Goal: Information Seeking & Learning: Learn about a topic

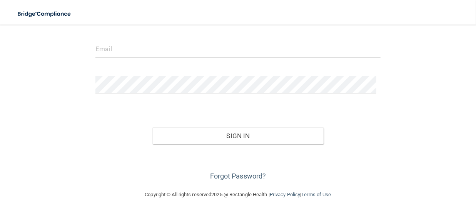
scroll to position [87, 0]
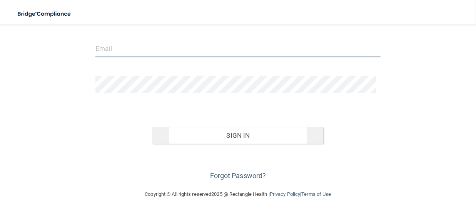
type input "[EMAIL_ADDRESS][DOMAIN_NAME]"
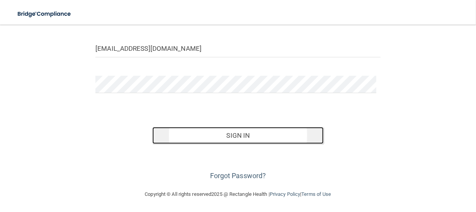
click at [237, 134] on button "Sign In" at bounding box center [237, 135] width 171 height 17
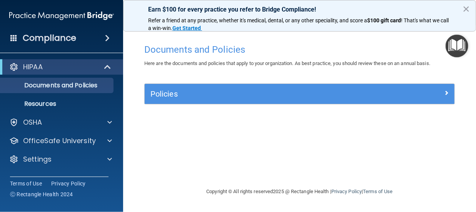
click at [469, 10] on button "×" at bounding box center [465, 9] width 7 height 12
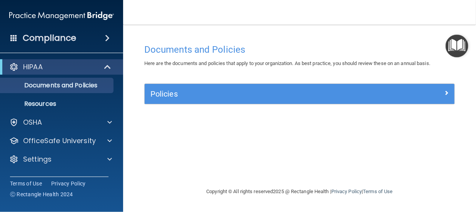
click at [381, 86] on div "Policies" at bounding box center [300, 94] width 310 height 20
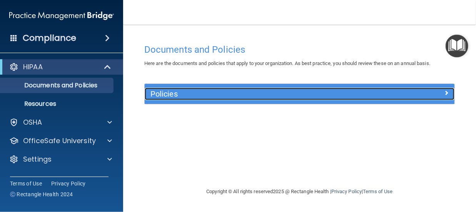
click at [414, 91] on div at bounding box center [415, 92] width 77 height 9
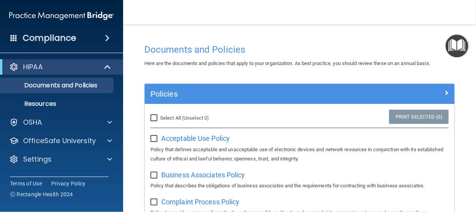
drag, startPoint x: 153, startPoint y: 115, endPoint x: 171, endPoint y: 118, distance: 19.1
click at [153, 115] on input "Select All (Unselect 0) Unselect All" at bounding box center [154, 118] width 9 height 6
checkbox input "true"
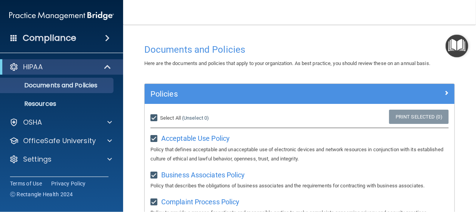
checkbox input "true"
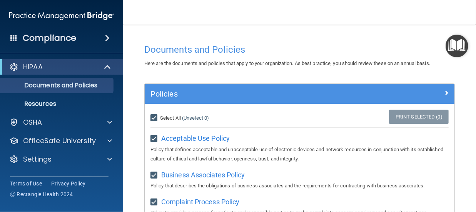
checkbox input "true"
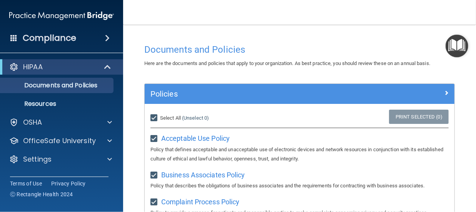
checkbox input "true"
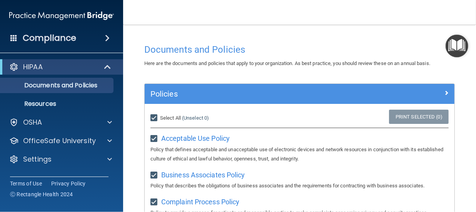
checkbox input "true"
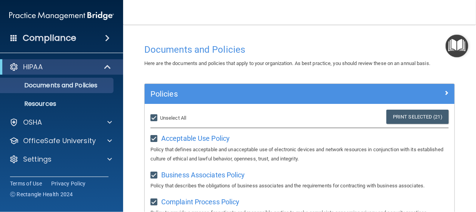
click at [454, 43] on img "Open Resource Center" at bounding box center [456, 46] width 23 height 23
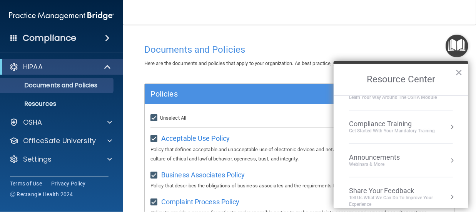
scroll to position [60, 0]
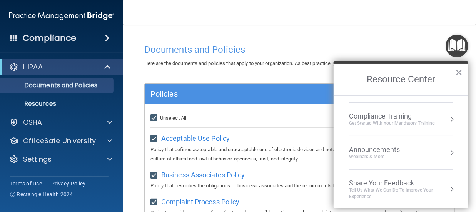
click at [421, 118] on div "Compliance Training" at bounding box center [392, 116] width 86 height 8
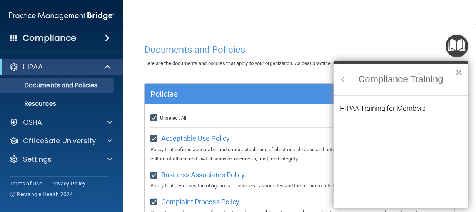
scroll to position [0, 0]
click at [402, 109] on div "HIPAA Training for Members" at bounding box center [383, 108] width 86 height 7
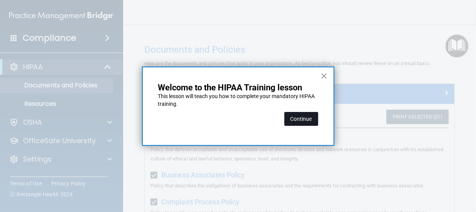
click at [303, 115] on button "Continue" at bounding box center [301, 119] width 34 height 14
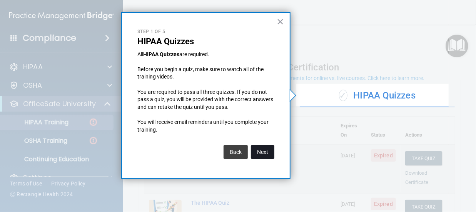
click at [265, 152] on button "Next" at bounding box center [262, 152] width 23 height 14
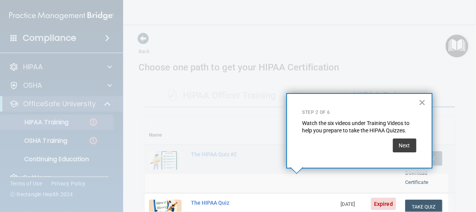
scroll to position [208, 0]
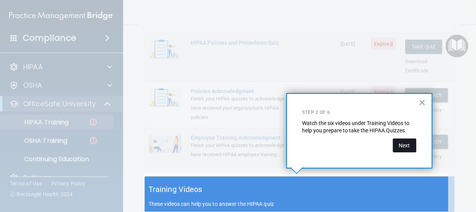
click at [403, 145] on button "Next" at bounding box center [404, 145] width 23 height 14
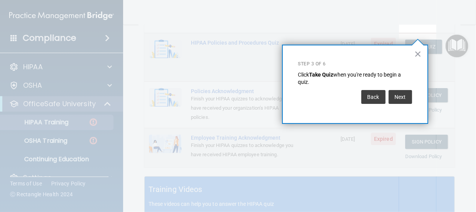
scroll to position [117, 0]
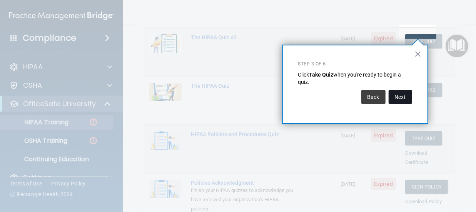
click at [404, 99] on button "Next" at bounding box center [399, 97] width 23 height 14
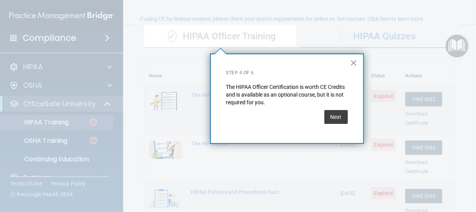
click at [339, 118] on button "Next" at bounding box center [335, 117] width 23 height 14
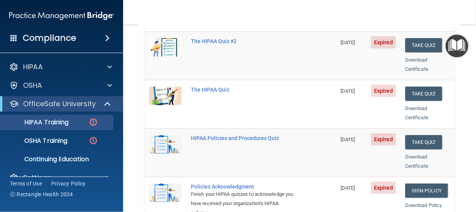
scroll to position [136, 0]
